Goal: Task Accomplishment & Management: Manage account settings

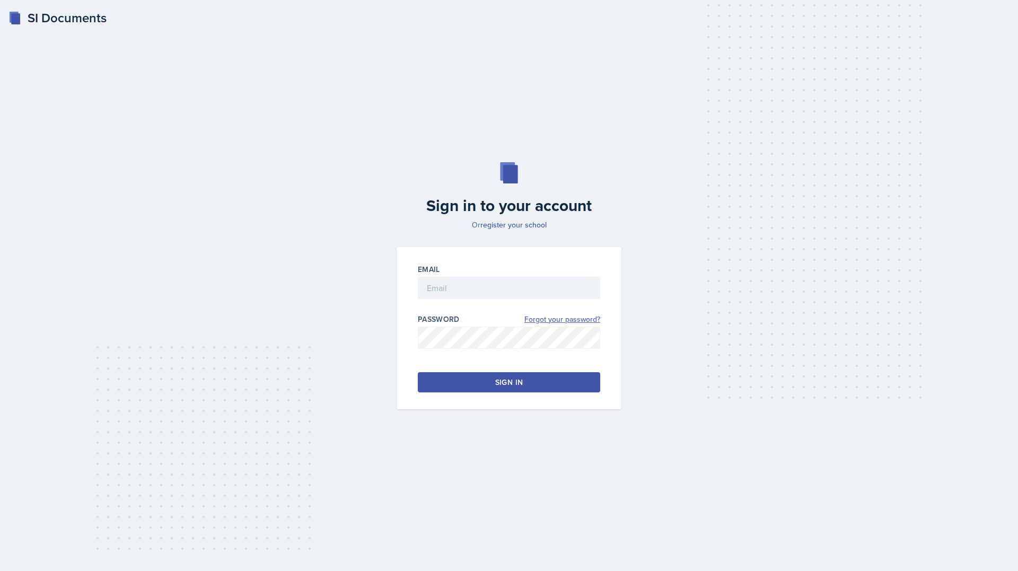
click at [567, 322] on link "Forgot your password?" at bounding box center [562, 319] width 76 height 11
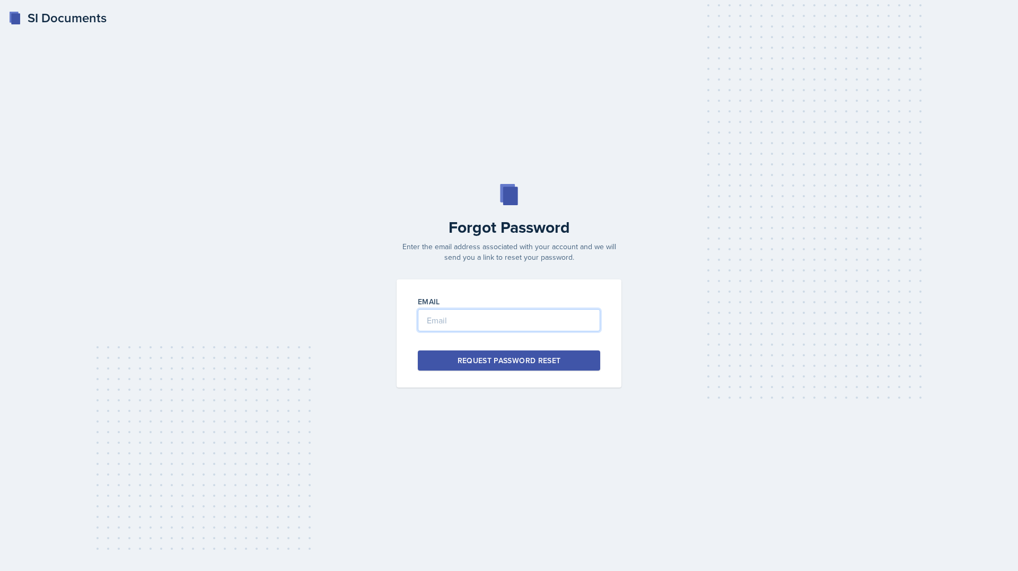
click at [567, 322] on input "email" at bounding box center [509, 320] width 182 height 22
type input "floresa253@gator.uhd.edu"
click at [528, 351] on button "Request Password Reset" at bounding box center [509, 360] width 182 height 20
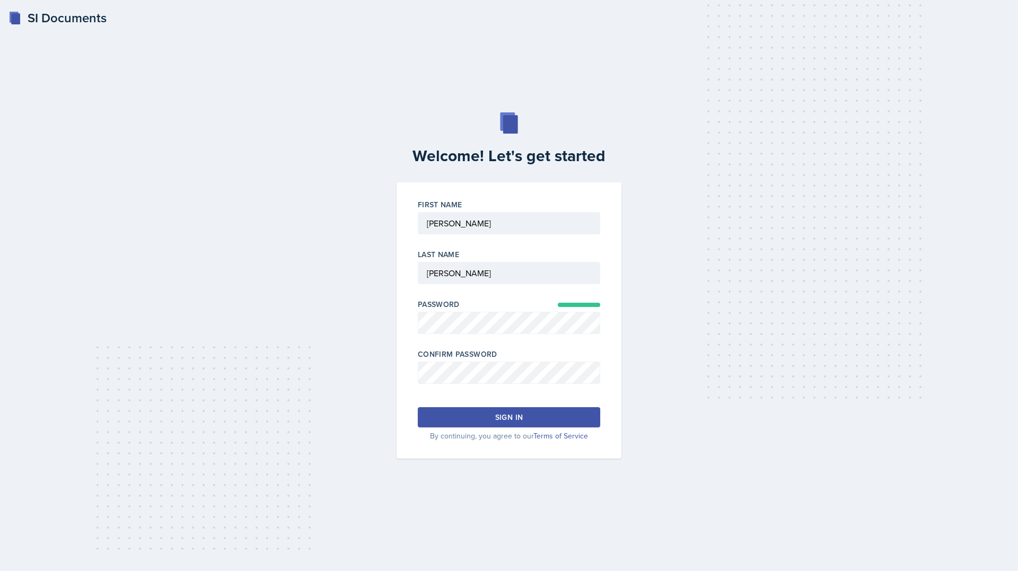
click at [488, 410] on button "Sign in" at bounding box center [509, 417] width 182 height 20
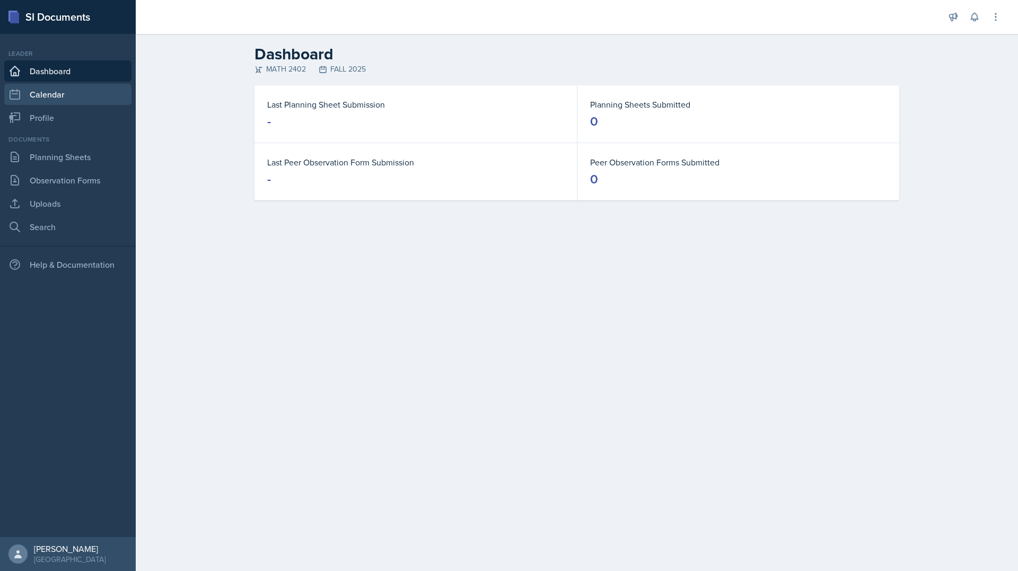
click at [39, 96] on link "Calendar" at bounding box center [67, 94] width 127 height 21
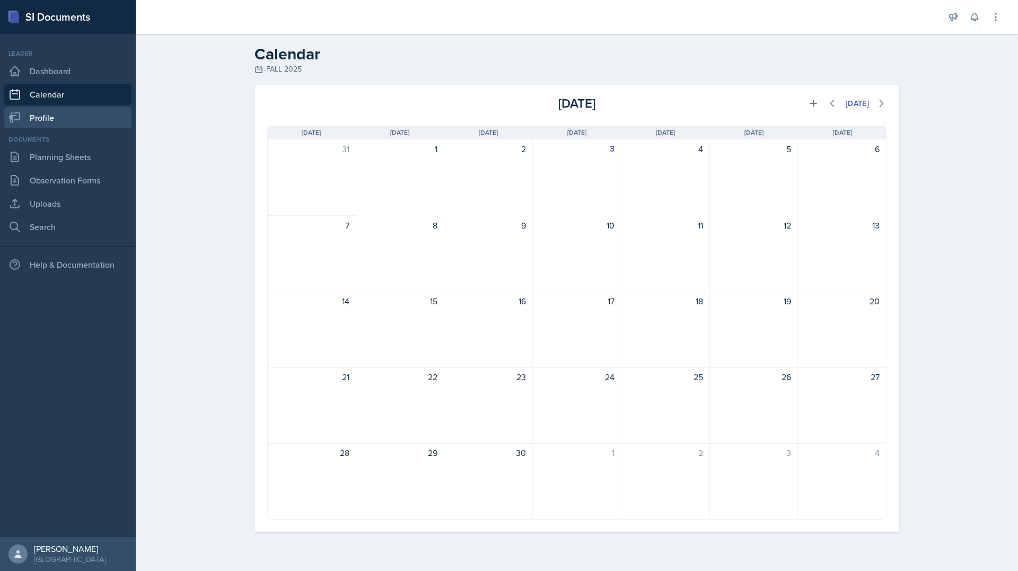
click at [68, 115] on link "Profile" at bounding box center [67, 117] width 127 height 21
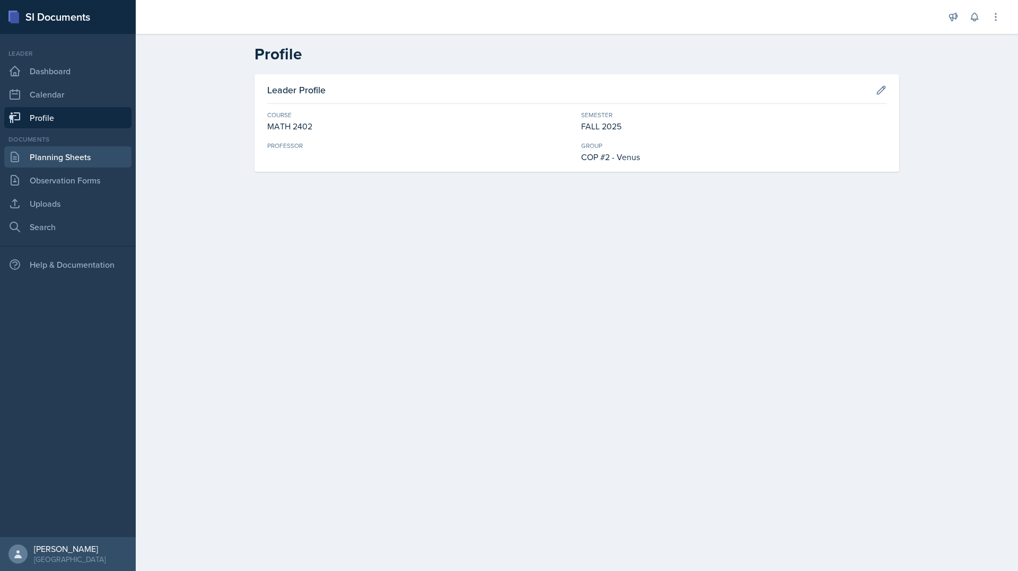
click at [61, 158] on link "Planning Sheets" at bounding box center [67, 156] width 127 height 21
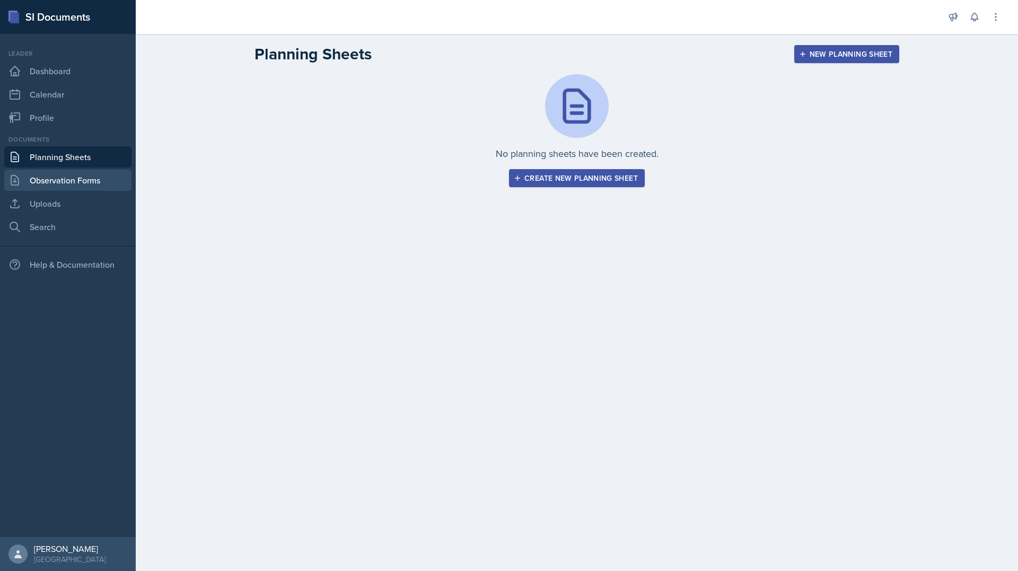
click at [63, 175] on link "Observation Forms" at bounding box center [67, 180] width 127 height 21
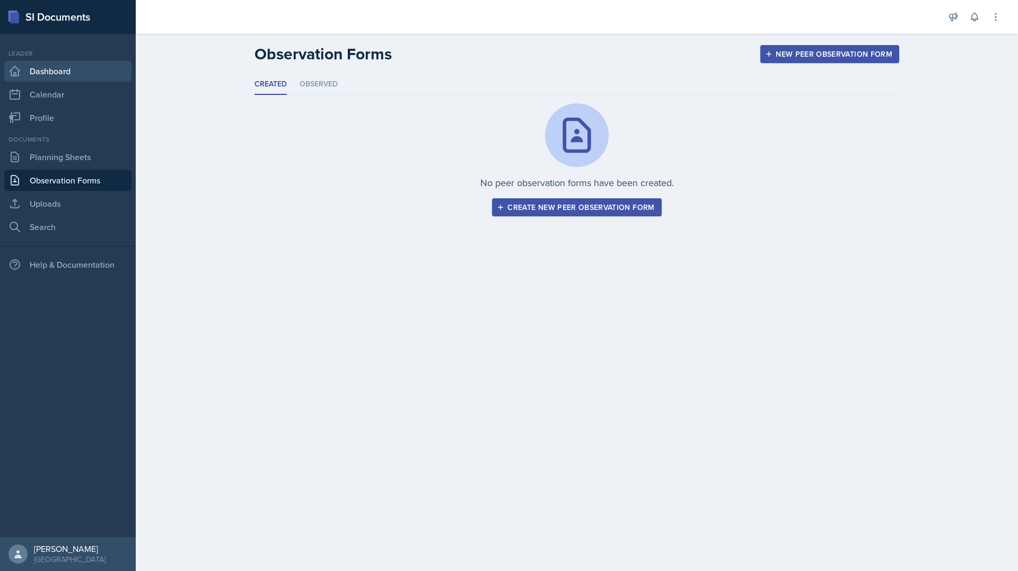
click at [64, 71] on link "Dashboard" at bounding box center [67, 70] width 127 height 21
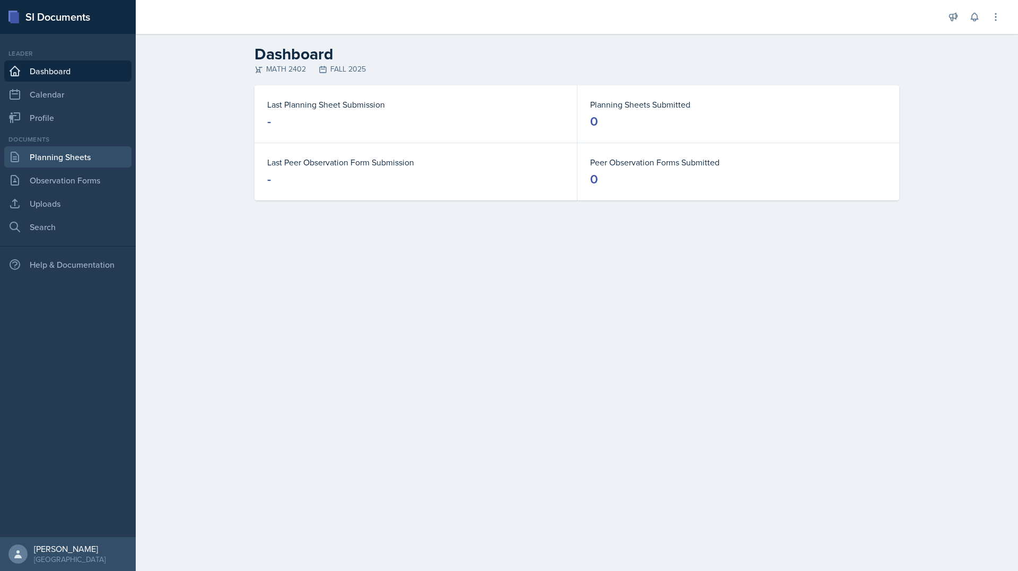
click at [110, 161] on link "Planning Sheets" at bounding box center [67, 156] width 127 height 21
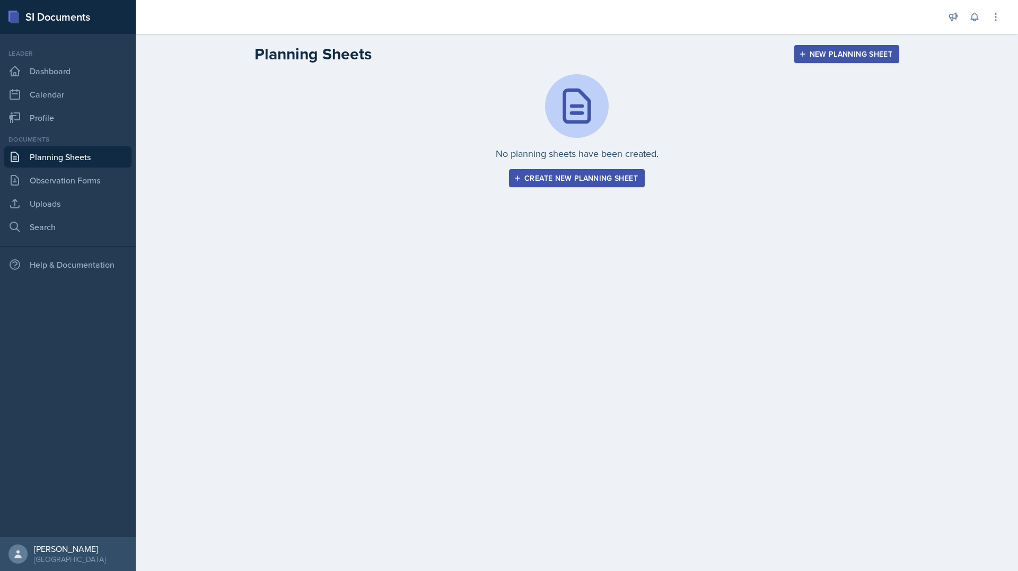
click at [568, 177] on div "Create new planning sheet" at bounding box center [577, 178] width 122 height 8
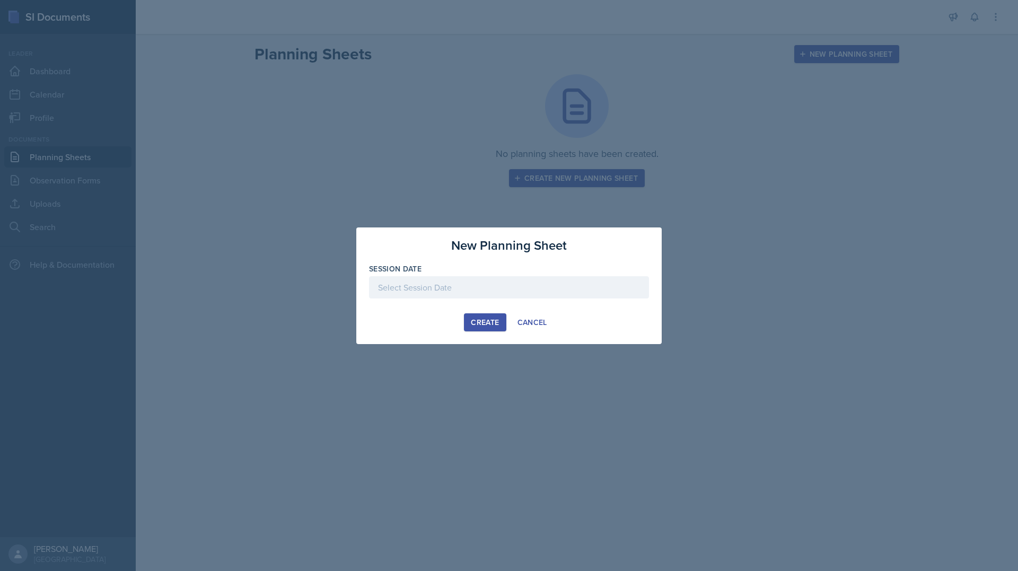
click at [552, 285] on div at bounding box center [509, 287] width 280 height 22
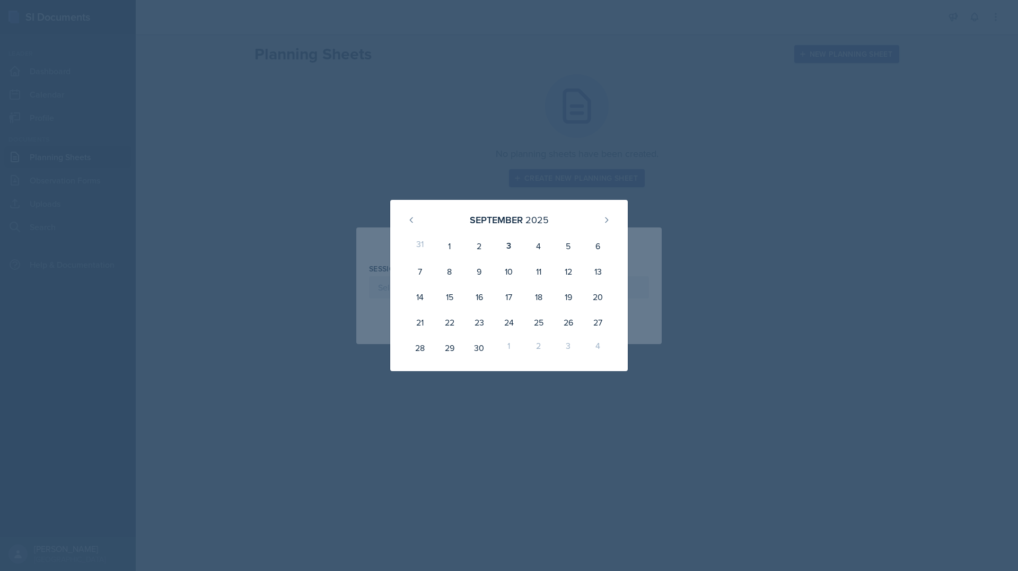
click at [568, 122] on div at bounding box center [509, 285] width 1018 height 571
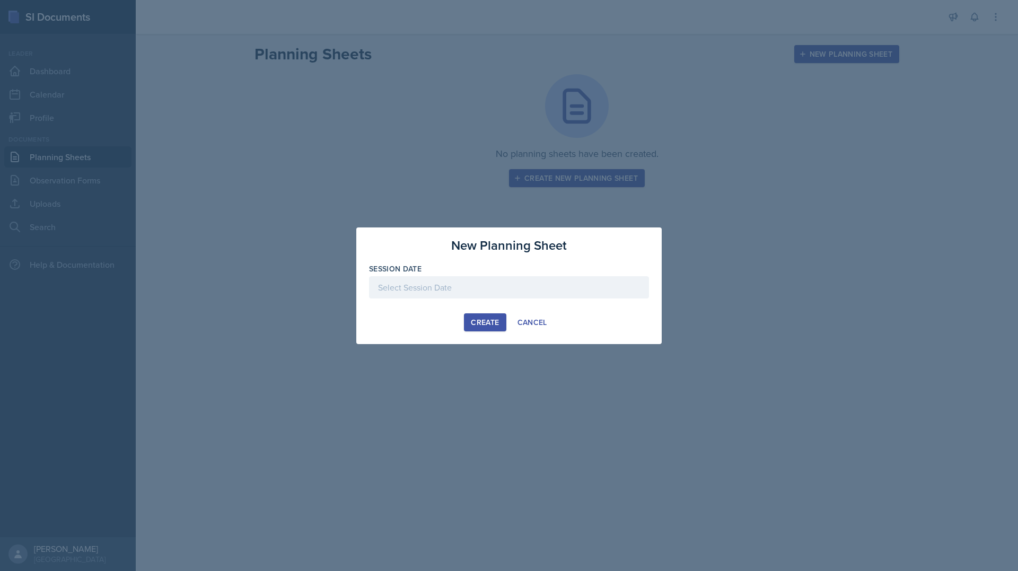
click at [575, 121] on div at bounding box center [509, 285] width 1018 height 571
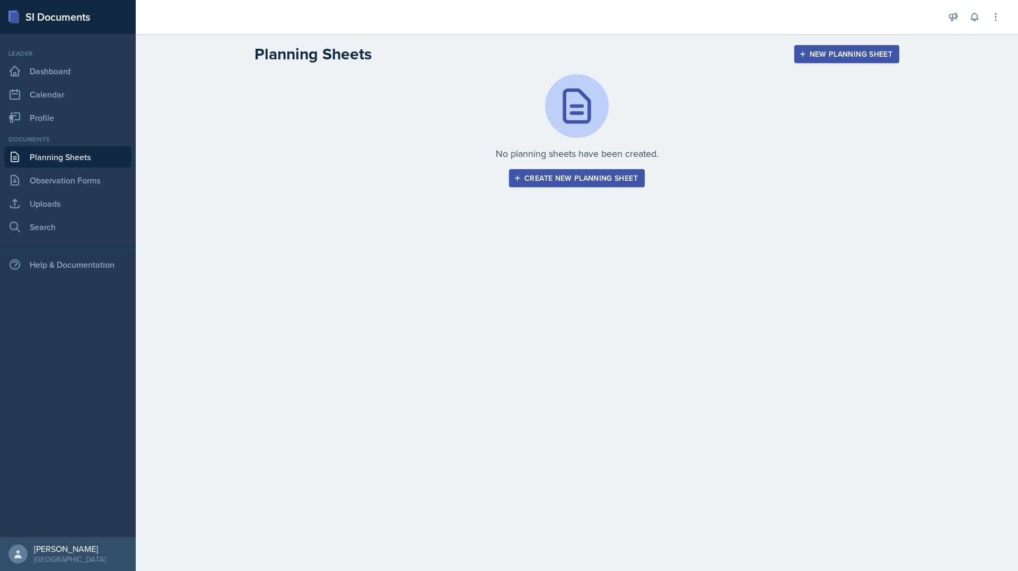
click at [859, 50] on div "New Planning Sheet" at bounding box center [846, 54] width 91 height 8
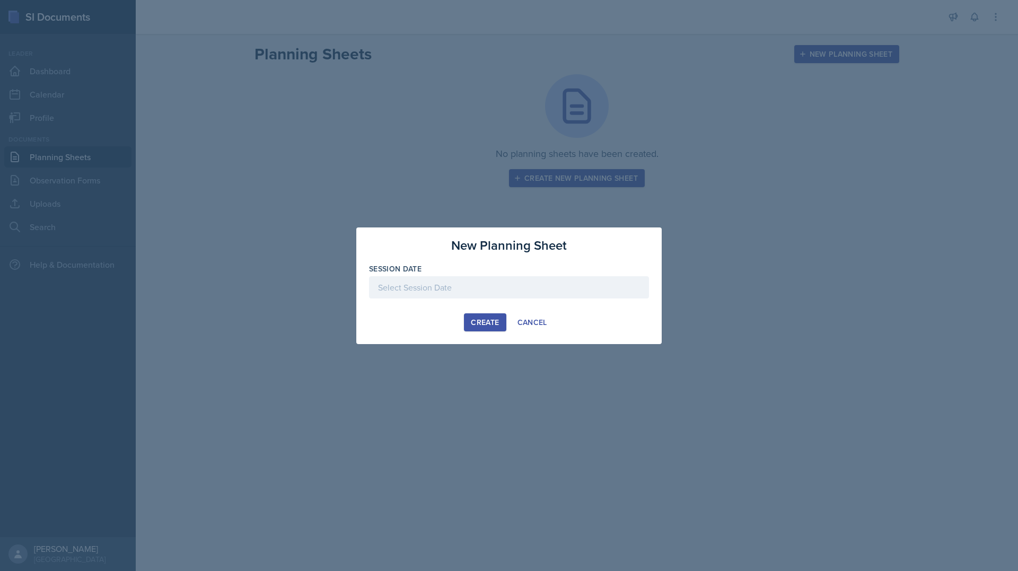
click at [629, 368] on div at bounding box center [509, 285] width 1018 height 571
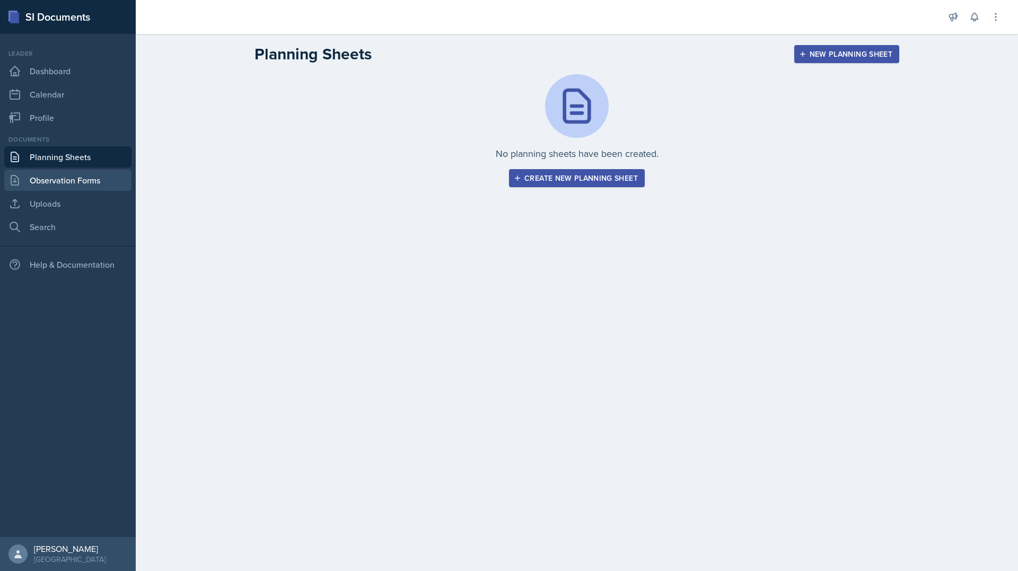
click at [109, 179] on link "Observation Forms" at bounding box center [67, 180] width 127 height 21
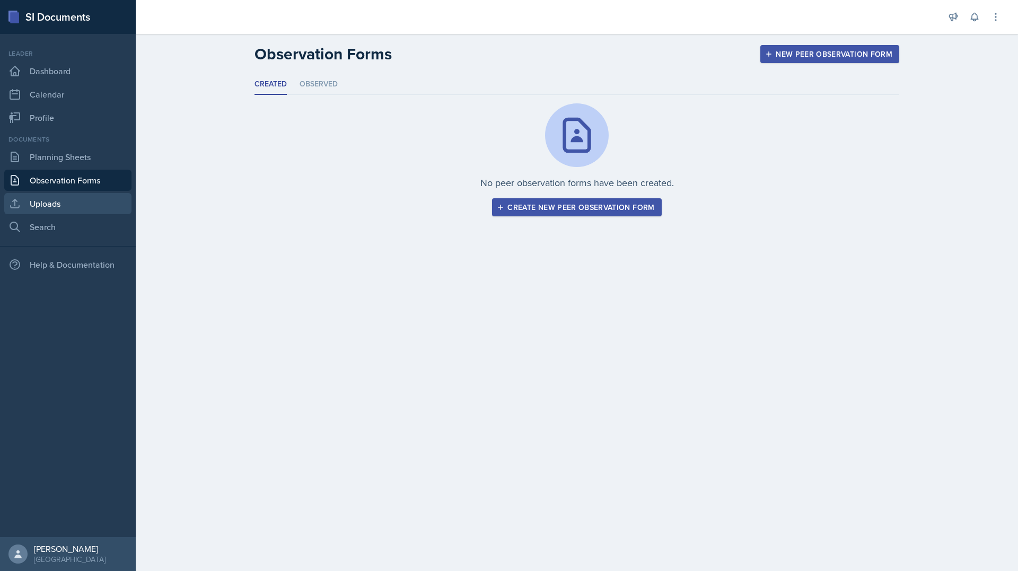
click at [120, 205] on link "Uploads" at bounding box center [67, 203] width 127 height 21
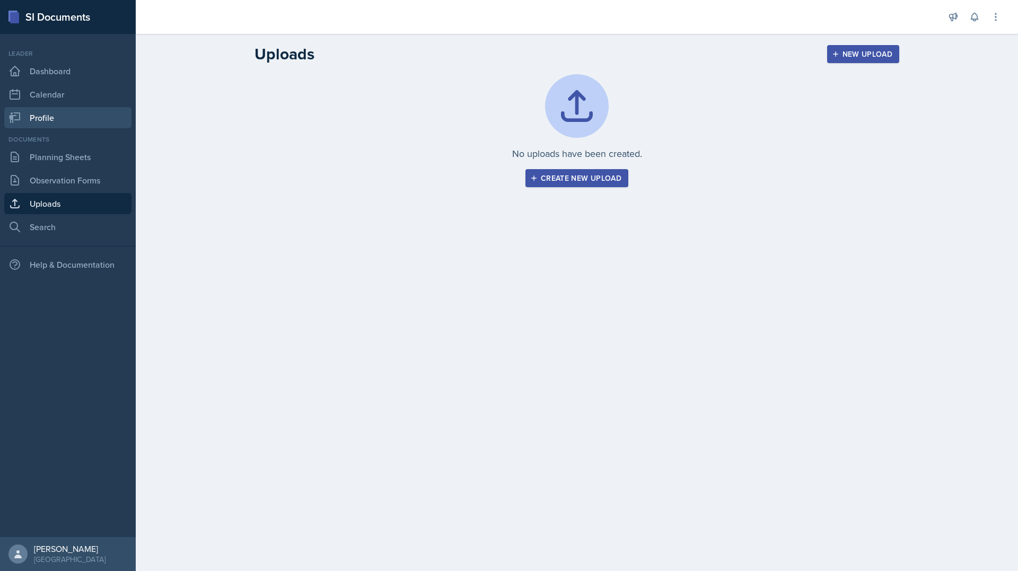
click at [95, 117] on link "Profile" at bounding box center [67, 117] width 127 height 21
